Goal: Task Accomplishment & Management: Manage account settings

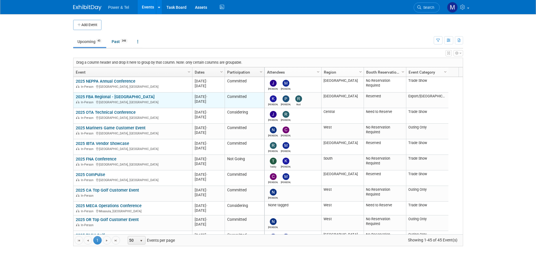
click at [115, 95] on link "2025 FBA Regional - [GEOGRAPHIC_DATA]" at bounding box center [115, 96] width 79 height 5
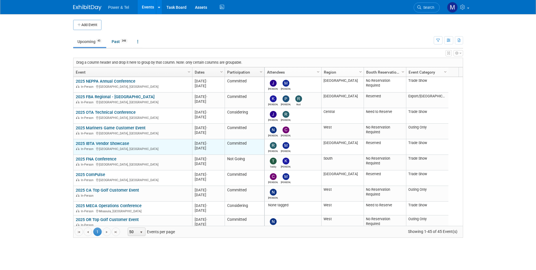
scroll to position [34, 0]
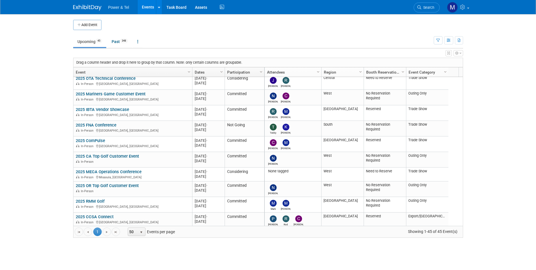
drag, startPoint x: 430, startPoint y: 5, endPoint x: 434, endPoint y: 11, distance: 6.9
click at [430, 5] on link "Search" at bounding box center [427, 8] width 26 height 10
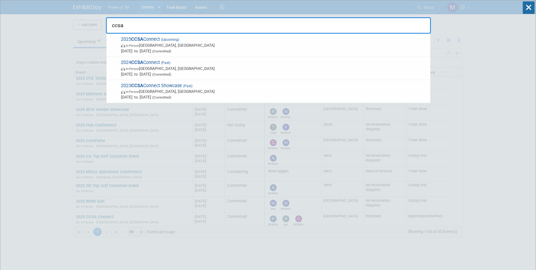
type input "ccsa"
click at [288, 39] on span "2025 CCSA Connect (Upcoming) In-Person Victoria, Canada Sep 15, 2025 to Sep 17,…" at bounding box center [273, 44] width 309 height 17
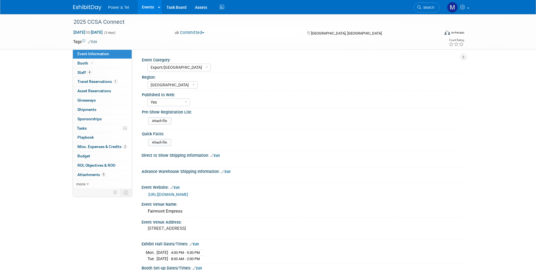
select select "Export/[GEOGRAPHIC_DATA]"
select select "[GEOGRAPHIC_DATA]"
select select "Yes"
click at [123, 146] on span "2" at bounding box center [125, 147] width 4 height 4
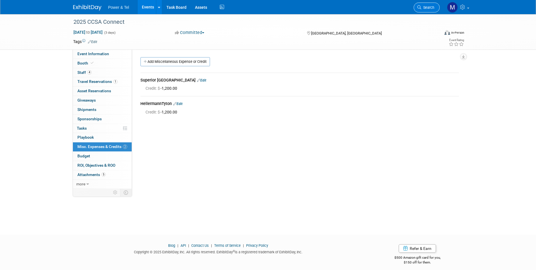
click at [429, 8] on span "Search" at bounding box center [428, 7] width 13 height 4
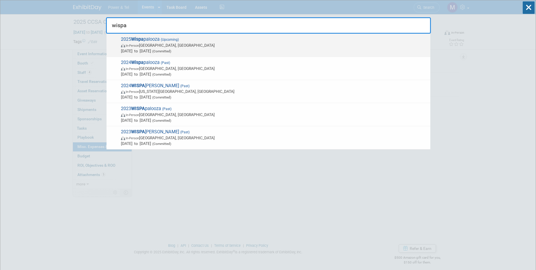
type input "wispa"
click at [214, 42] on span "2025 Wispa palooza (Upcoming) In-Person Las Vegas, NV Oct 13, 2025 to Oct 16, 2…" at bounding box center [273, 44] width 309 height 17
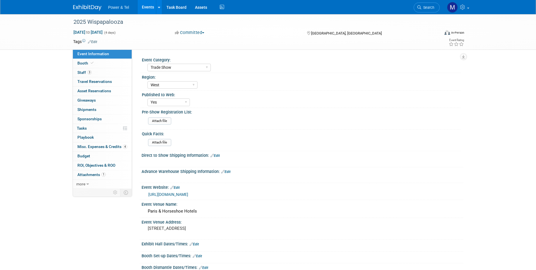
select select "Trade Show"
select select "West"
select select "Yes"
click at [105, 147] on span "Misc. Expenses & Credits 4" at bounding box center [102, 146] width 50 height 5
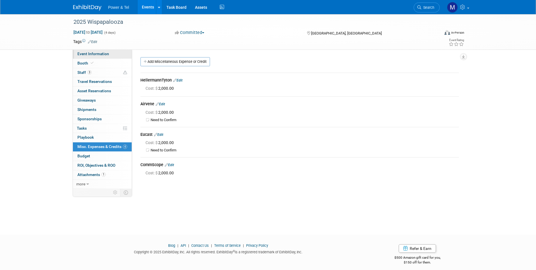
click at [115, 54] on link "Event Information" at bounding box center [102, 53] width 59 height 9
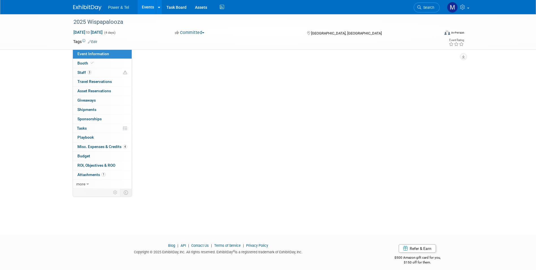
select select "Trade Show"
select select "West"
select select "Yes"
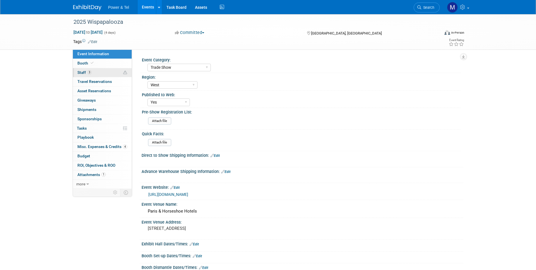
click at [112, 69] on link "3 Staff 3" at bounding box center [102, 72] width 59 height 9
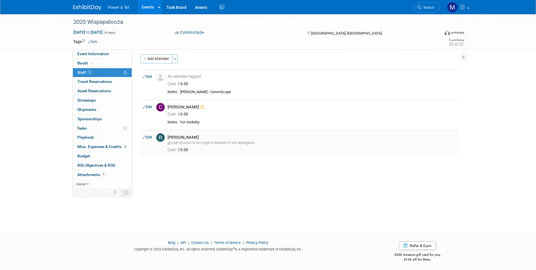
scroll to position [4, 0]
click at [200, 107] on icon at bounding box center [202, 105] width 4 height 4
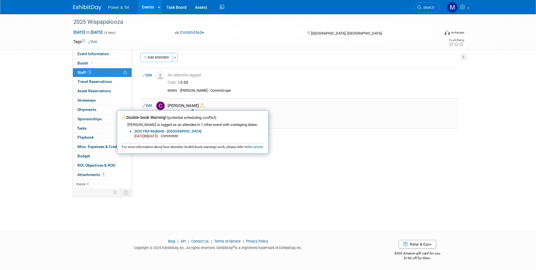
click at [200, 107] on icon at bounding box center [202, 105] width 4 height 4
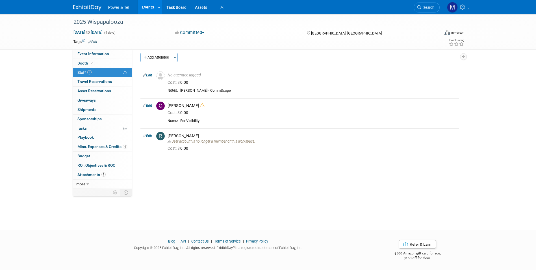
click at [233, 236] on div at bounding box center [268, 235] width 536 height 7
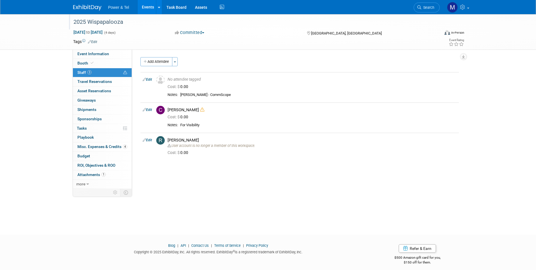
click at [90, 16] on div at bounding box center [254, 16] width 364 height 5
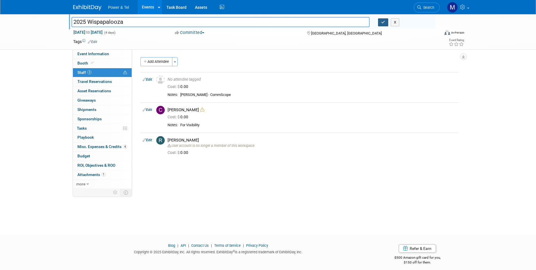
click at [380, 25] on button "button" at bounding box center [383, 22] width 10 height 8
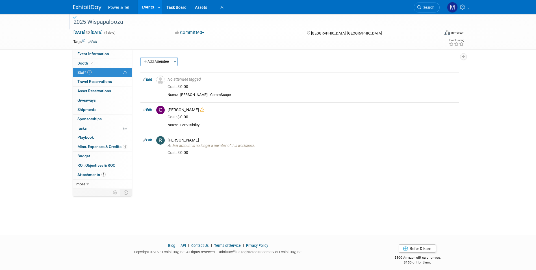
click at [86, 4] on link at bounding box center [90, 5] width 35 height 5
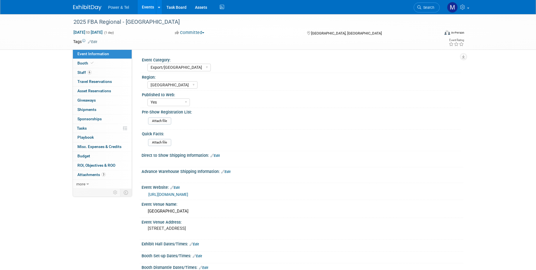
select select "Export/[GEOGRAPHIC_DATA]"
select select "[GEOGRAPHIC_DATA]"
select select "Yes"
click at [117, 65] on link "Booth" at bounding box center [102, 63] width 59 height 9
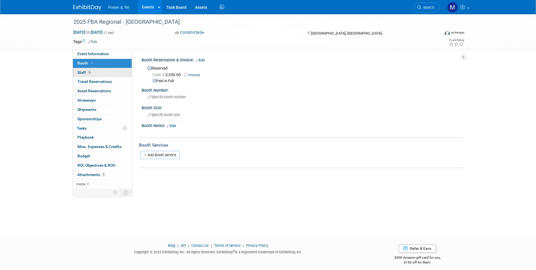
click at [108, 74] on link "6 Staff 6" at bounding box center [102, 72] width 59 height 9
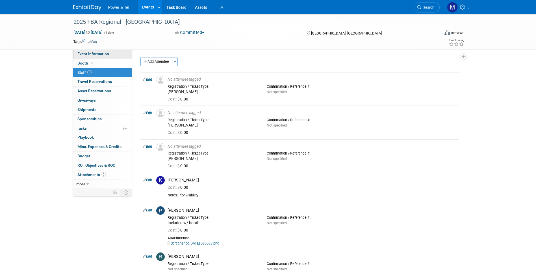
click at [106, 57] on link "Event Information" at bounding box center [102, 53] width 59 height 9
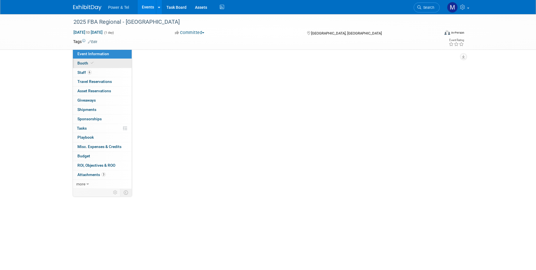
select select "Export/[GEOGRAPHIC_DATA]"
select select "[GEOGRAPHIC_DATA]"
select select "Yes"
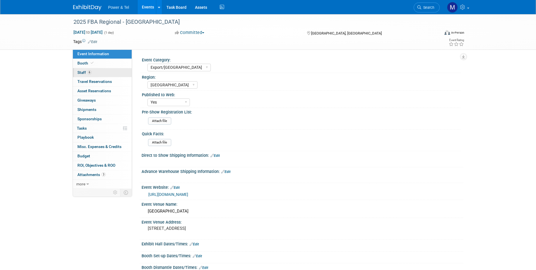
click at [110, 70] on link "6 Staff 6" at bounding box center [102, 72] width 59 height 9
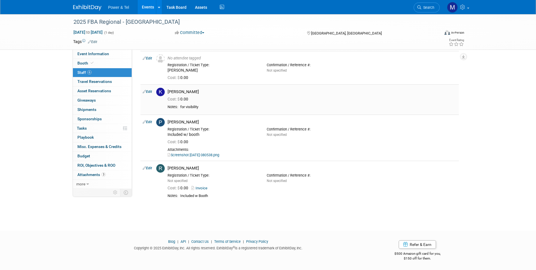
scroll to position [89, 0]
click at [103, 7] on link at bounding box center [90, 5] width 35 height 5
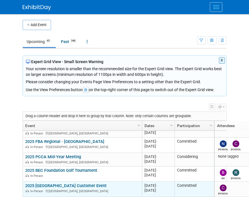
scroll to position [238, 0]
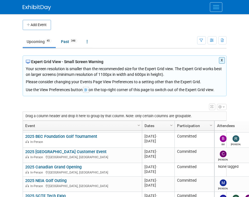
click at [221, 62] on button "X" at bounding box center [222, 60] width 6 height 7
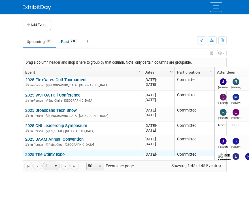
scroll to position [407, 0]
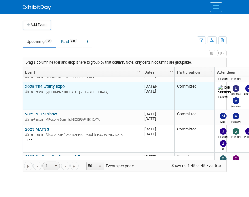
click at [54, 86] on link "2025 The Utility Expo" at bounding box center [44, 86] width 39 height 5
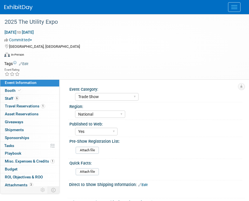
select select "Trade Show"
select select "National"
select select "Yes"
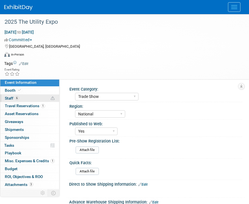
click at [31, 101] on link "6 Staff 6" at bounding box center [29, 99] width 59 height 8
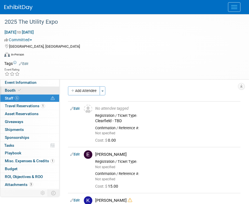
click at [25, 90] on link "Booth" at bounding box center [29, 91] width 59 height 8
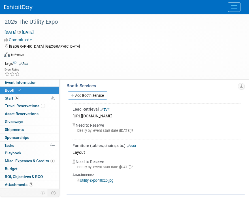
scroll to position [147, 0]
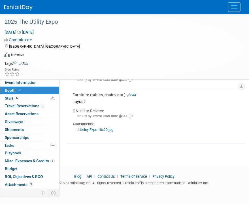
click at [113, 128] on link "Utility-Expo-10x20.jpg" at bounding box center [95, 130] width 36 height 4
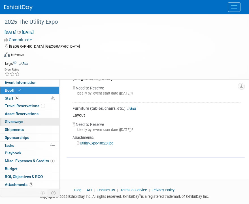
scroll to position [0, 0]
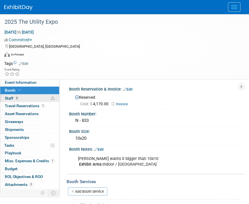
click at [28, 96] on link "6 Staff 6" at bounding box center [29, 99] width 59 height 8
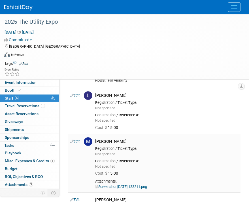
scroll to position [113, 0]
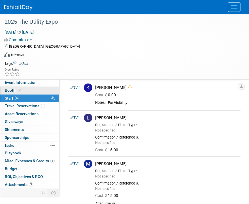
click at [49, 90] on link "Booth" at bounding box center [29, 91] width 59 height 8
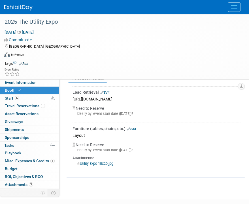
click at [105, 158] on div "Attachments:" at bounding box center [156, 158] width 168 height 5
click at [106, 162] on link "Utility-Expo-10x20.jpg" at bounding box center [95, 164] width 36 height 4
click at [38, 161] on span "Misc. Expenses & Credits 1" at bounding box center [30, 161] width 50 height 5
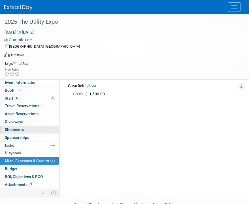
scroll to position [0, 0]
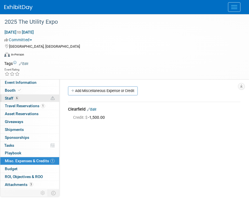
click at [29, 101] on link "6 Staff 6" at bounding box center [29, 99] width 59 height 8
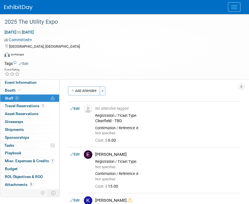
click at [33, 95] on link "6 Staff 6" at bounding box center [29, 99] width 59 height 8
click at [38, 89] on link "Booth" at bounding box center [29, 91] width 59 height 8
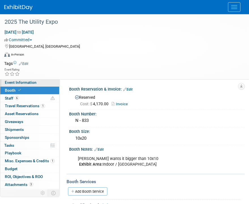
click at [40, 83] on link "Event Information" at bounding box center [29, 83] width 59 height 8
select select "Trade Show"
select select "National"
select select "Yes"
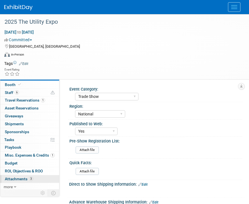
scroll to position [6, 0]
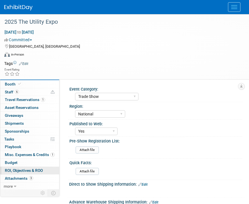
click at [39, 175] on link "3 Attachments 3" at bounding box center [29, 179] width 59 height 8
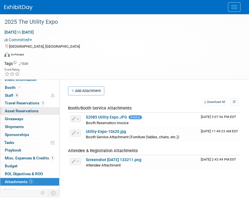
scroll to position [0, 0]
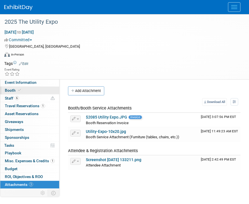
click at [27, 90] on link "Booth" at bounding box center [29, 91] width 59 height 8
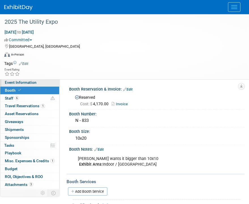
click at [29, 83] on span "Event Information" at bounding box center [21, 82] width 32 height 5
select select "Trade Show"
select select "National"
select select "Yes"
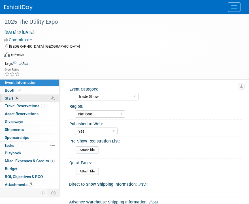
scroll to position [6, 0]
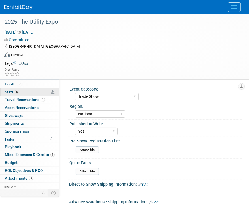
click at [29, 91] on link "6 Staff 6" at bounding box center [29, 93] width 59 height 8
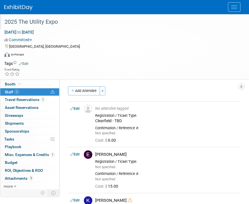
click at [240, 27] on div "2025 The Utility Expo Oct 7, 2025 to Oct 9, 2025 (3 days) Oct 7, 2025 to Oct 9,…" at bounding box center [124, 46] width 249 height 65
click at [83, 106] on td at bounding box center [86, 125] width 11 height 46
click at [18, 85] on icon at bounding box center [19, 84] width 3 height 3
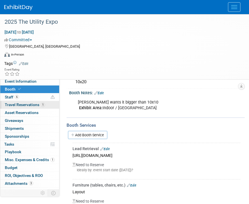
scroll to position [0, 0]
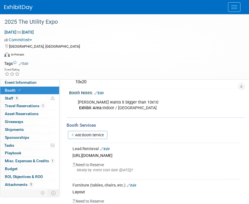
click at [25, 87] on link "Booth" at bounding box center [29, 91] width 59 height 8
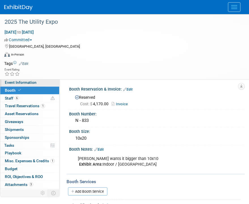
click at [29, 84] on span "Event Information" at bounding box center [21, 82] width 32 height 5
select select "Trade Show"
select select "National"
select select "Yes"
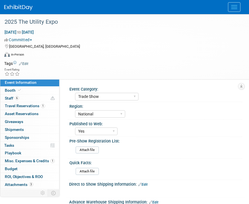
click at [200, 33] on div "Oct 7, 2025 to Oct 9, 2025 (3 days)" at bounding box center [120, 32] width 233 height 6
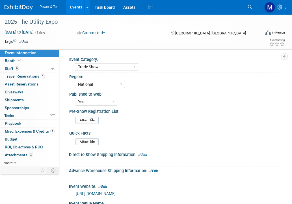
click at [248, 88] on div "Central West South Great Lakes National Canada Export/CALA Strategic Accounts" at bounding box center [176, 83] width 203 height 9
click at [77, 12] on link "Events" at bounding box center [76, 7] width 21 height 14
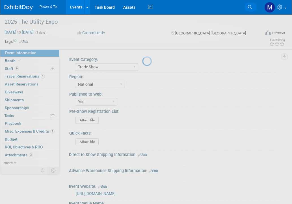
click at [248, 7] on icon at bounding box center [250, 7] width 4 height 4
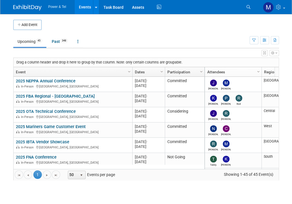
click at [241, 3] on div "Power & Tel Events Add Event Bulk Upload Events Shareable Event Boards Recently…" at bounding box center [146, 7] width 266 height 14
click at [256, 6] on ul "Search" at bounding box center [251, 6] width 17 height 13
click at [249, 8] on icon at bounding box center [249, 7] width 4 height 4
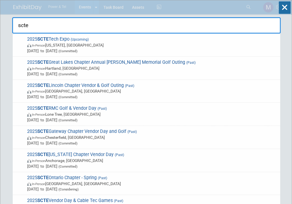
click at [115, 28] on div "scte 2025 SCTE Tech Expo (Upcoming) In-Person [US_STATE], [GEOGRAPHIC_DATA] [DA…" at bounding box center [146, 23] width 269 height 19
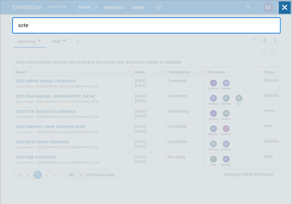
click at [108, 29] on input "scte" at bounding box center [146, 25] width 269 height 16
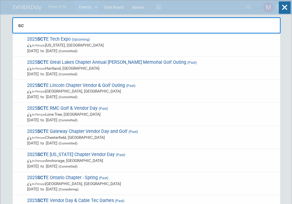
type input "s"
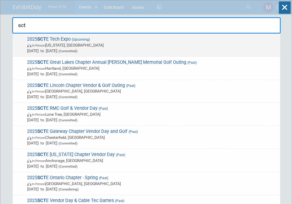
type input "sct"
click at [52, 49] on span "Sep 29, 2025 to Oct 1, 2025 (Committed)" at bounding box center [152, 51] width 250 height 6
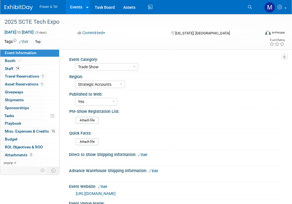
select select "Trade Show"
select select "Strategic Accounts"
select select "Yes"
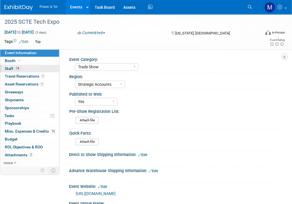
click at [16, 71] on link "14 Staff 14" at bounding box center [29, 69] width 59 height 8
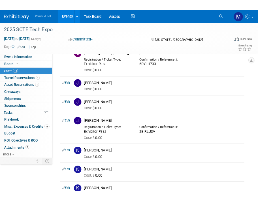
scroll to position [170, 0]
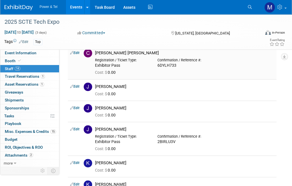
click at [258, 45] on div "Event Rating" at bounding box center [262, 43] width 48 height 10
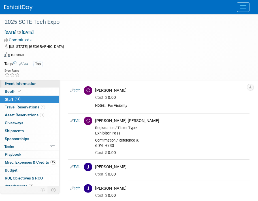
click at [3, 85] on link "Event Information" at bounding box center [29, 84] width 59 height 8
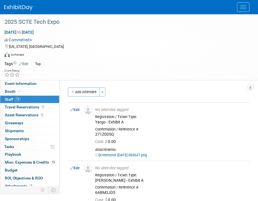
select select "Trade Show"
select select "Strategic Accounts"
select select "Yes"
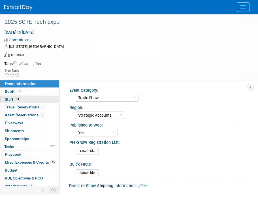
click at [12, 102] on link "14 Staff 14" at bounding box center [29, 100] width 59 height 8
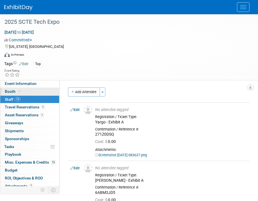
click at [21, 92] on span at bounding box center [19, 91] width 5 height 4
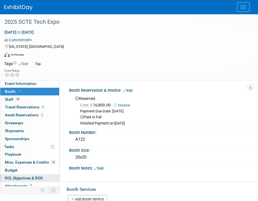
scroll to position [11, 0]
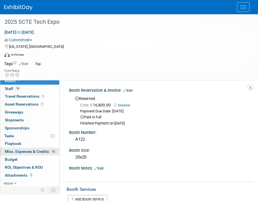
click at [34, 151] on span "Misc. Expenses & Credits 15" at bounding box center [30, 151] width 51 height 5
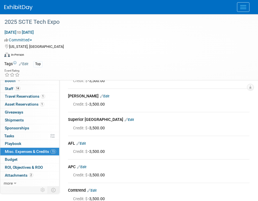
scroll to position [0, 0]
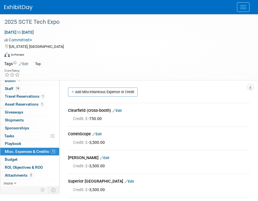
click at [17, 10] on img at bounding box center [18, 8] width 28 height 6
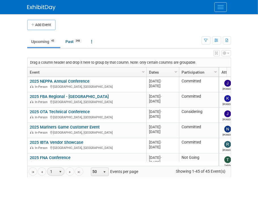
scroll to position [68, 0]
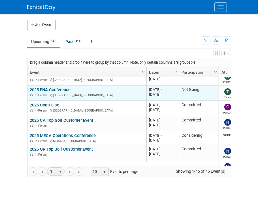
click at [56, 89] on link "2025 FNA Conference" at bounding box center [50, 89] width 41 height 5
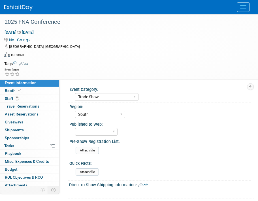
select select "Trade Show"
select select "South"
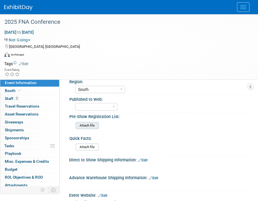
scroll to position [57, 0]
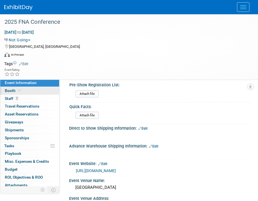
click at [44, 90] on link "Booth" at bounding box center [29, 91] width 59 height 8
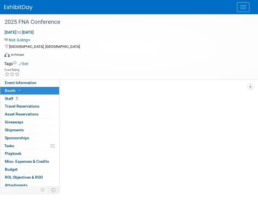
scroll to position [0, 0]
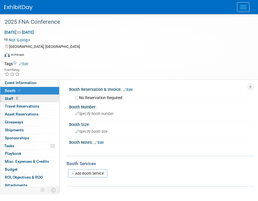
click at [42, 96] on link "2 Staff 2" at bounding box center [29, 99] width 59 height 8
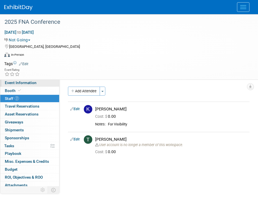
click at [10, 85] on span "Event Information" at bounding box center [21, 82] width 32 height 5
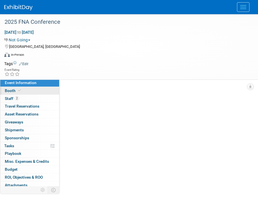
select select "Trade Show"
select select "South"
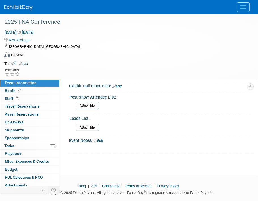
scroll to position [85, 0]
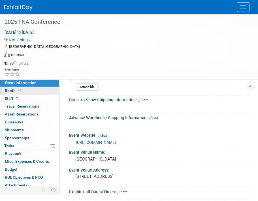
click at [25, 91] on link "Booth" at bounding box center [29, 91] width 59 height 8
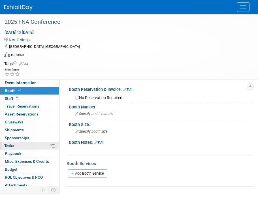
scroll to position [10, 0]
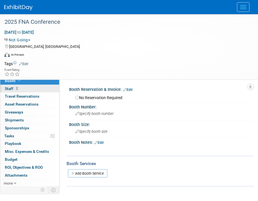
click at [28, 89] on link "2 Staff 2" at bounding box center [29, 89] width 59 height 8
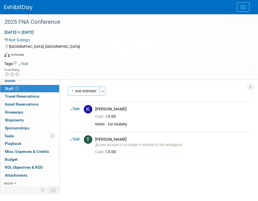
click at [23, 7] on img at bounding box center [18, 8] width 28 height 6
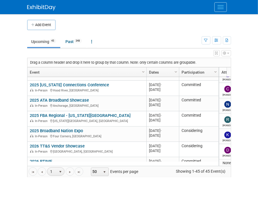
click at [143, 51] on div "View Grid Tips & Tricks Advanced Options Reset Grid Layout (back to default)" at bounding box center [129, 52] width 204 height 8
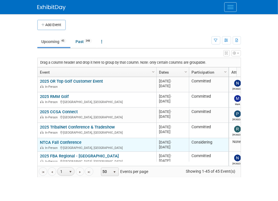
click at [40, 141] on link "NTCA Fall Conference" at bounding box center [61, 142] width 42 height 5
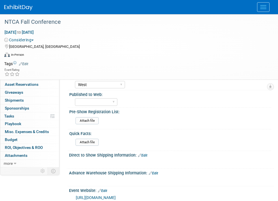
select select "Trade Show"
select select "West"
click at [36, 63] on link "Booth" at bounding box center [29, 61] width 59 height 8
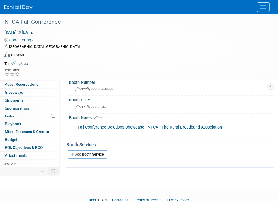
click at [39, 61] on link "Booth" at bounding box center [29, 61] width 59 height 8
click at [40, 55] on link "Event Information" at bounding box center [29, 53] width 59 height 8
select select "Trade Show"
select select "West"
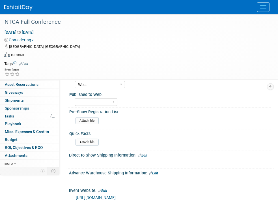
click at [36, 37] on button "Considering" at bounding box center [20, 40] width 32 height 6
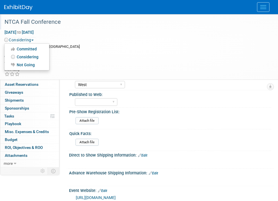
click at [109, 27] on div "NTCA Fall Conference" at bounding box center [137, 22] width 268 height 9
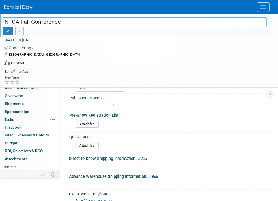
click at [105, 45] on div "Considering Committed Considering Not Going" at bounding box center [135, 48] width 262 height 6
click at [36, 45] on button "Considering" at bounding box center [20, 48] width 32 height 6
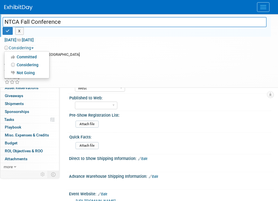
click at [132, 68] on div "Tags Edit" at bounding box center [135, 72] width 262 height 8
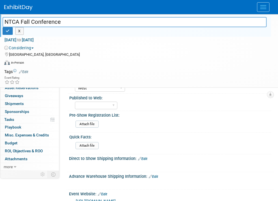
click at [148, 69] on td at bounding box center [147, 72] width 238 height 6
click at [10, 29] on icon "button" at bounding box center [8, 31] width 4 height 4
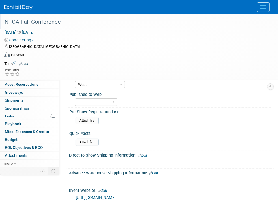
click at [36, 37] on button "Considering" at bounding box center [20, 40] width 32 height 6
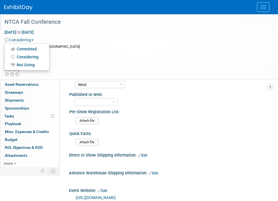
click at [49, 61] on link "Not Going" at bounding box center [27, 65] width 45 height 8
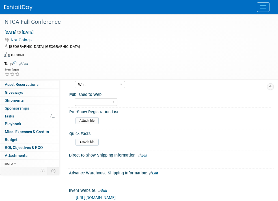
click at [25, 6] on img at bounding box center [18, 8] width 28 height 6
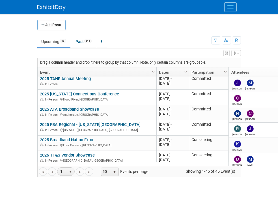
scroll to position [611, 0]
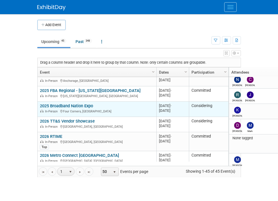
click at [54, 105] on link "2025 Broadband Nation Expo" at bounding box center [66, 105] width 53 height 5
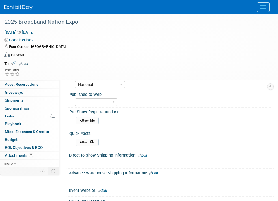
select select "Trade Show"
select select "National"
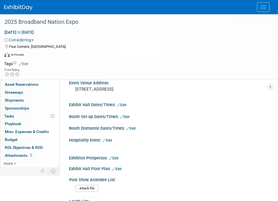
scroll to position [81, 0]
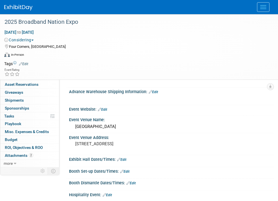
click at [18, 66] on span "Staff 1" at bounding box center [12, 68] width 14 height 5
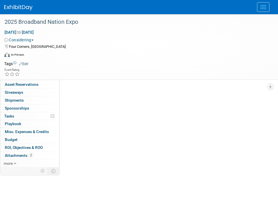
scroll to position [0, 0]
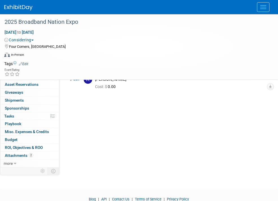
click at [23, 60] on link "Booth" at bounding box center [29, 61] width 59 height 8
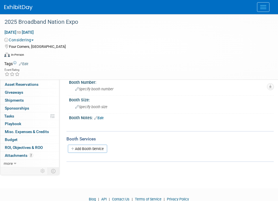
click at [49, 56] on div "Event Information Event Info Booth Booth 1 Staff 1 Staff 0 Travel Reservations …" at bounding box center [29, 108] width 59 height 118
click at [49, 54] on link "Event Information" at bounding box center [29, 53] width 59 height 8
select select "Trade Show"
select select "National"
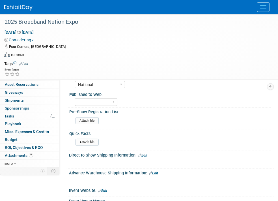
click at [24, 60] on link "Booth" at bounding box center [29, 61] width 59 height 8
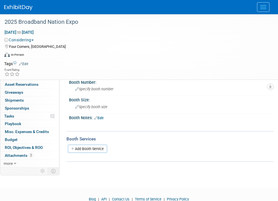
click at [30, 70] on link "1 Staff 1" at bounding box center [29, 69] width 59 height 8
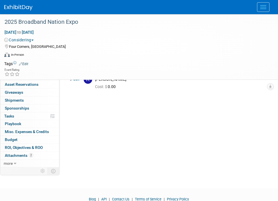
click at [30, 62] on link "Booth" at bounding box center [29, 61] width 59 height 8
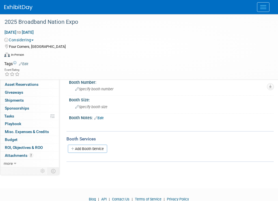
click at [41, 55] on link "Event Information" at bounding box center [29, 53] width 59 height 8
select select "Trade Show"
select select "National"
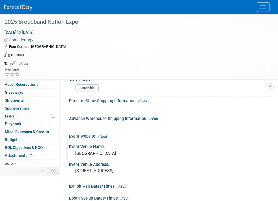
scroll to position [57, 0]
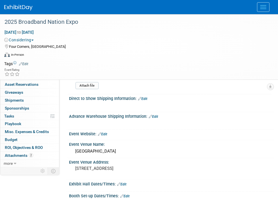
click at [107, 136] on div at bounding box center [171, 137] width 205 height 2
click at [105, 136] on div at bounding box center [171, 136] width 196 height 1
click at [106, 132] on link "Edit" at bounding box center [102, 134] width 9 height 4
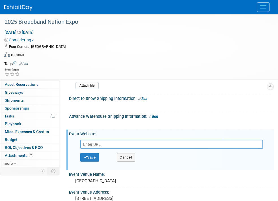
click at [106, 140] on input "text" at bounding box center [171, 144] width 183 height 9
type input "https://www.broadbandnationexpo.com/usbroadbandsummitcom/conference"
click at [94, 153] on button "Save" at bounding box center [89, 157] width 19 height 8
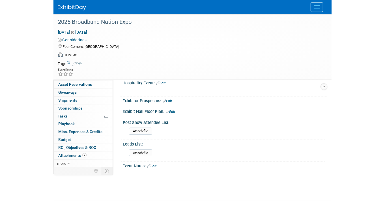
scroll to position [0, 0]
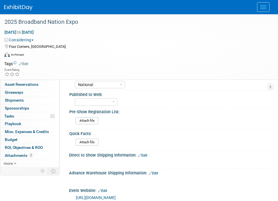
click at [33, 60] on link "Booth" at bounding box center [29, 61] width 59 height 8
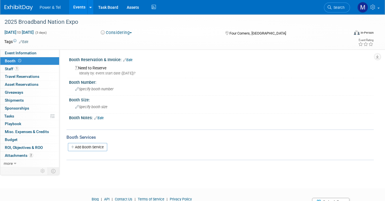
click at [79, 5] on link "Events" at bounding box center [79, 7] width 21 height 14
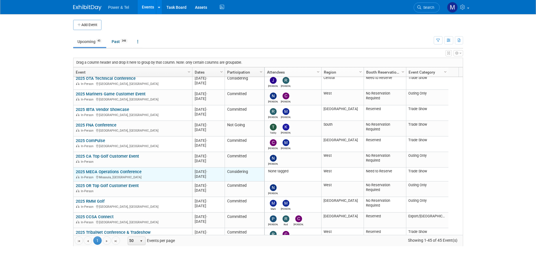
scroll to position [68, 0]
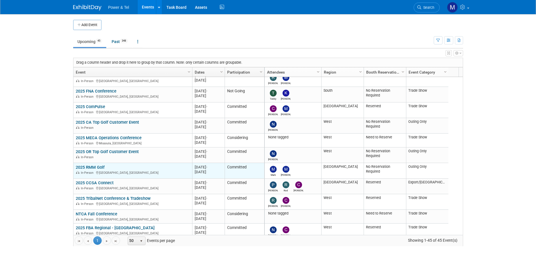
click at [91, 167] on link "2025 RMM Golf" at bounding box center [90, 167] width 29 height 5
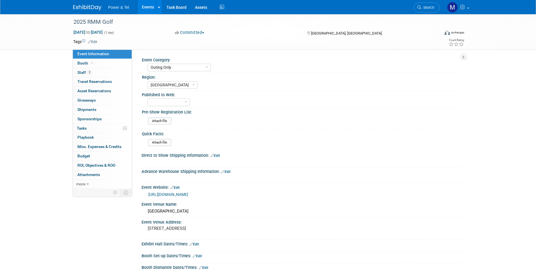
select select "Outing Only"
select select "[GEOGRAPHIC_DATA]"
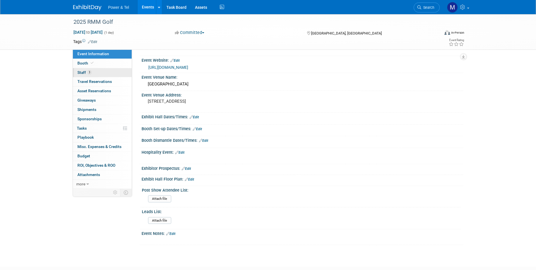
scroll to position [163, 0]
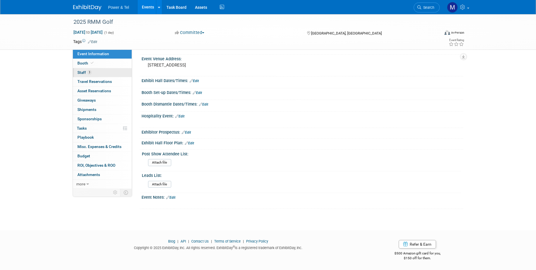
click at [122, 73] on link "3 Staff 3" at bounding box center [102, 72] width 59 height 9
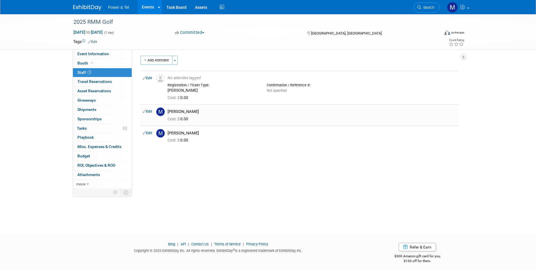
scroll to position [0, 0]
click at [102, 72] on link "3 Staff 3" at bounding box center [102, 72] width 59 height 9
click at [114, 55] on link "Event Information" at bounding box center [102, 53] width 59 height 9
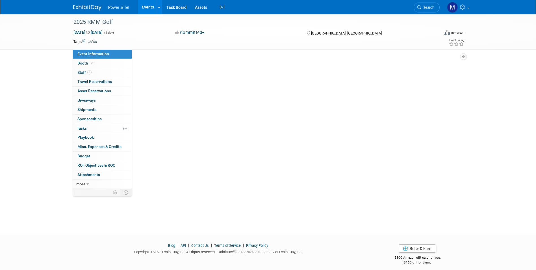
select select "Outing Only"
select select "[GEOGRAPHIC_DATA]"
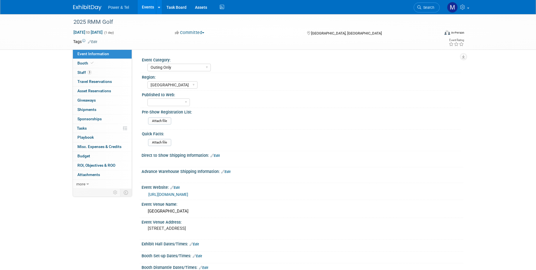
click at [113, 8] on span "Power & Tel" at bounding box center [118, 7] width 21 height 5
click at [93, 10] on img at bounding box center [87, 8] width 28 height 6
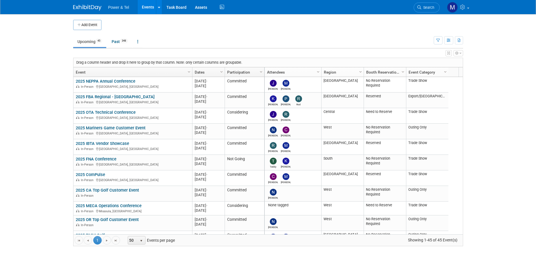
drag, startPoint x: 215, startPoint y: 34, endPoint x: 238, endPoint y: 16, distance: 28.9
click at [217, 31] on td "Upcoming 45 Past 348 All Events 393 Past and Upcoming Grouped Annually Events g…" at bounding box center [253, 39] width 361 height 18
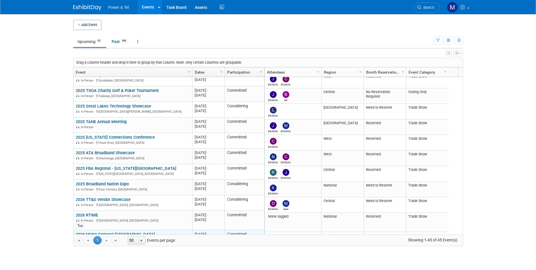
scroll to position [593, 0]
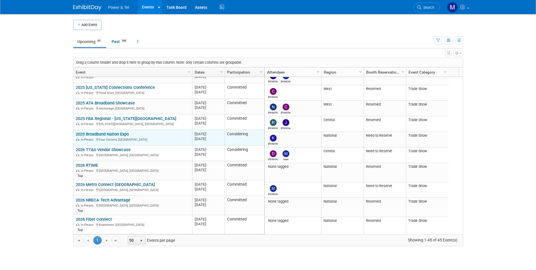
click at [103, 133] on link "2025 Broadband Nation Expo" at bounding box center [102, 133] width 53 height 5
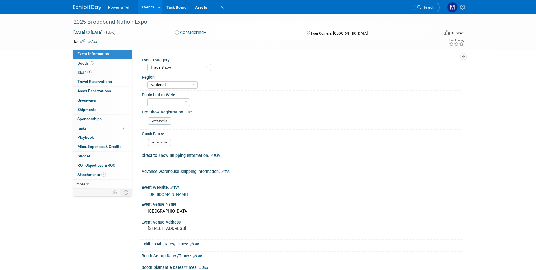
select select "Trade Show"
select select "National"
click at [100, 9] on img at bounding box center [87, 8] width 28 height 6
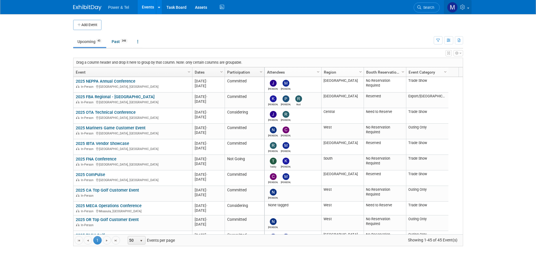
click at [465, 7] on icon at bounding box center [463, 7] width 7 height 5
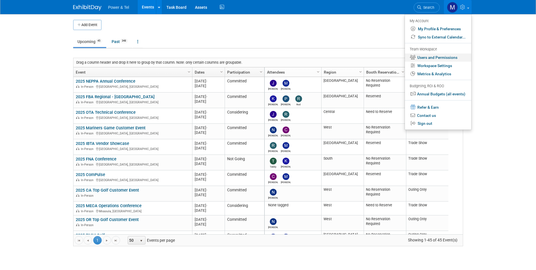
click at [443, 56] on link "Users and Permissions" at bounding box center [438, 57] width 66 height 8
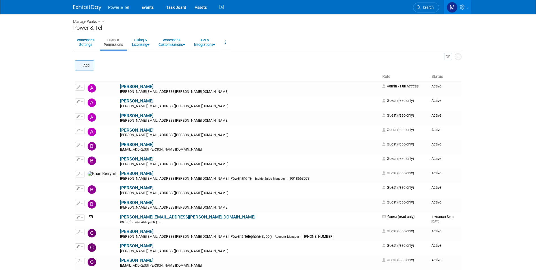
click at [86, 66] on button "Add" at bounding box center [84, 65] width 19 height 10
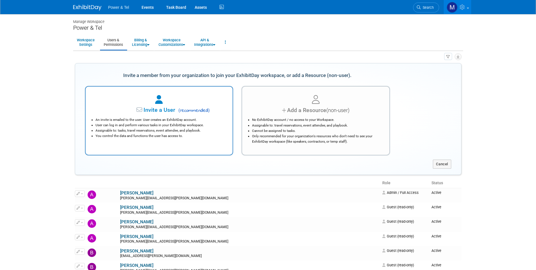
click at [166, 105] on div at bounding box center [159, 100] width 133 height 12
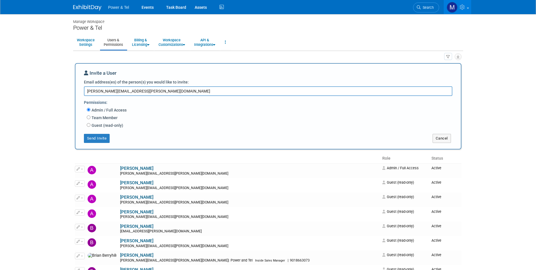
type textarea "[PERSON_NAME][EMAIL_ADDRESS][PERSON_NAME][DOMAIN_NAME]"
click at [111, 118] on label "Team Member" at bounding box center [103, 118] width 27 height 6
click at [90, 118] on input "Team Member" at bounding box center [89, 117] width 4 height 4
radio input "true"
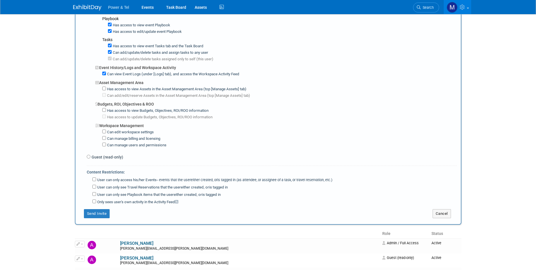
scroll to position [396, 0]
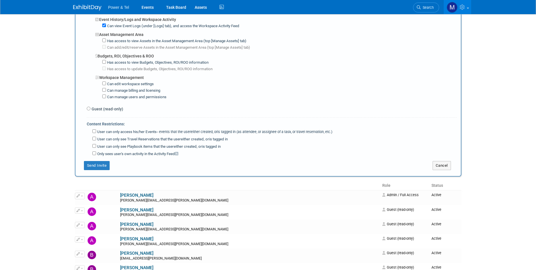
click at [107, 107] on label "Guest (read-only)" at bounding box center [106, 109] width 33 height 6
click at [90, 107] on input "Guest (read-only)" at bounding box center [89, 109] width 4 height 4
radio input "true"
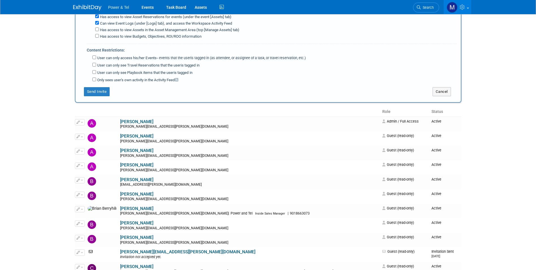
scroll to position [159, 0]
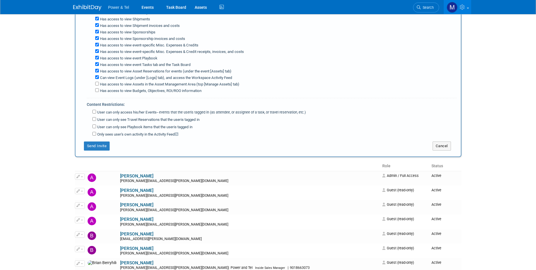
click at [213, 114] on span "-- events that the user either created, or is tagged in (as attendee, or assign…" at bounding box center [231, 112] width 149 height 4
click at [96, 113] on input "User can only access his/her Events -- events that the user either created, or …" at bounding box center [94, 112] width 4 height 4
checkbox input "true"
click at [198, 121] on label "User can only see Travel Reservations that the user either created, or is tagge…" at bounding box center [147, 119] width 103 height 5
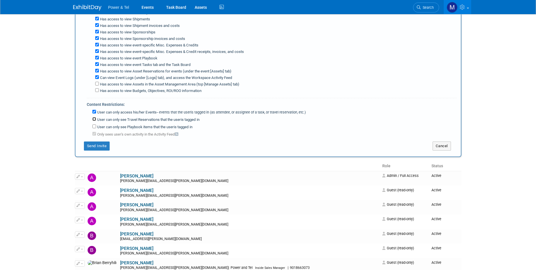
click at [96, 121] on input "User can only see Travel Reservations that the user either created, or is tagge…" at bounding box center [94, 119] width 4 height 4
checkbox input "true"
click at [191, 129] on label "User can only see Playbook items that the user either created, or is tagged in" at bounding box center [144, 126] width 96 height 5
click at [96, 128] on input "User can only see Playbook items that the user either created, or is tagged in" at bounding box center [94, 126] width 4 height 4
checkbox input "true"
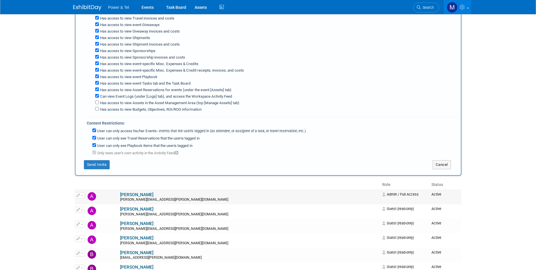
scroll to position [198, 0]
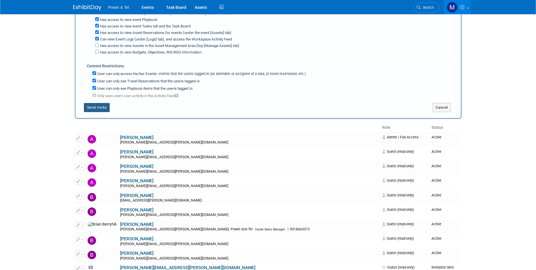
click at [90, 112] on button "Send Invite" at bounding box center [97, 107] width 26 height 9
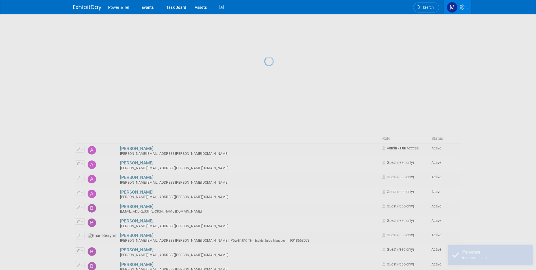
scroll to position [0, 0]
